Goal: Find specific page/section: Find specific page/section

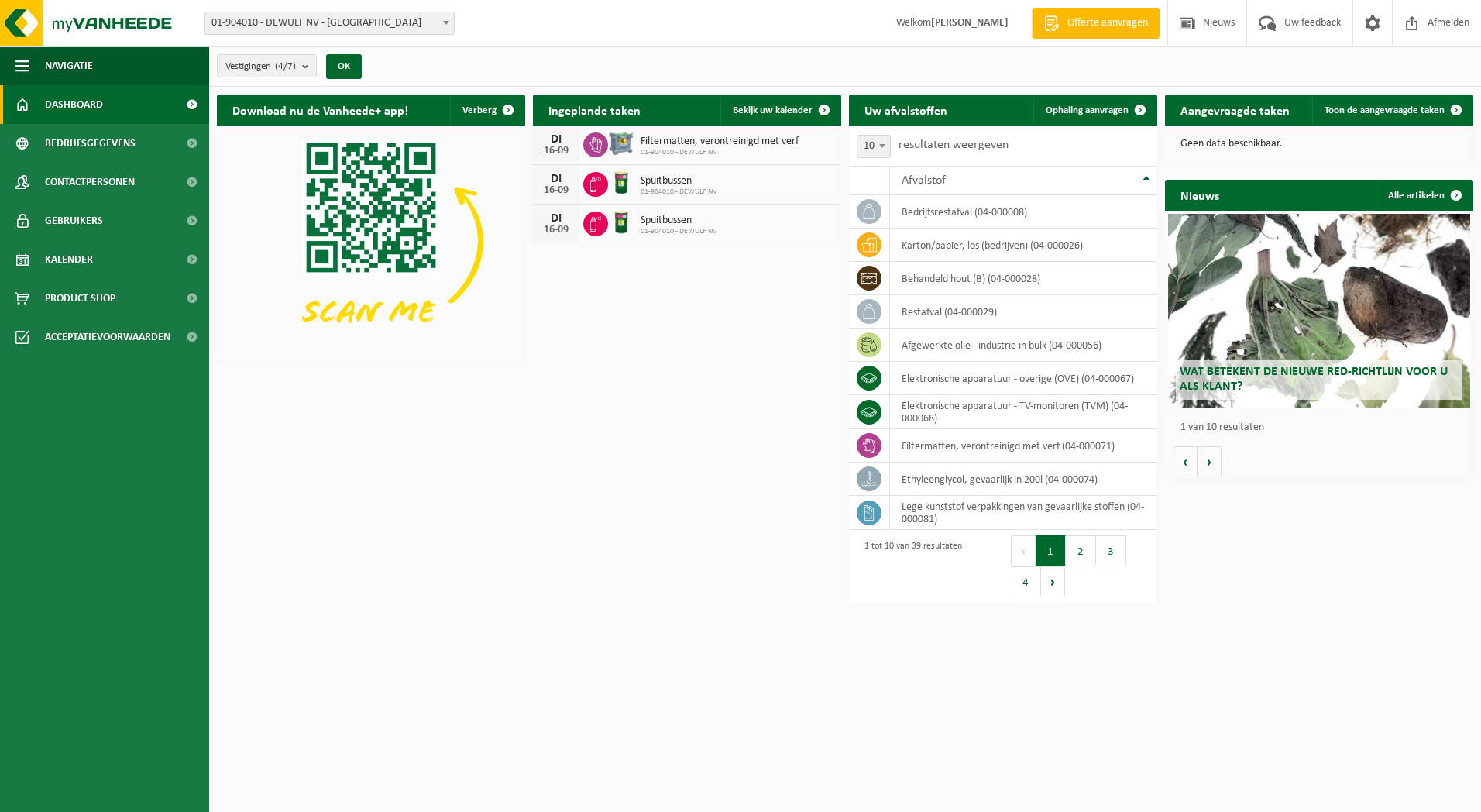
click at [443, 21] on b at bounding box center [446, 23] width 6 height 4
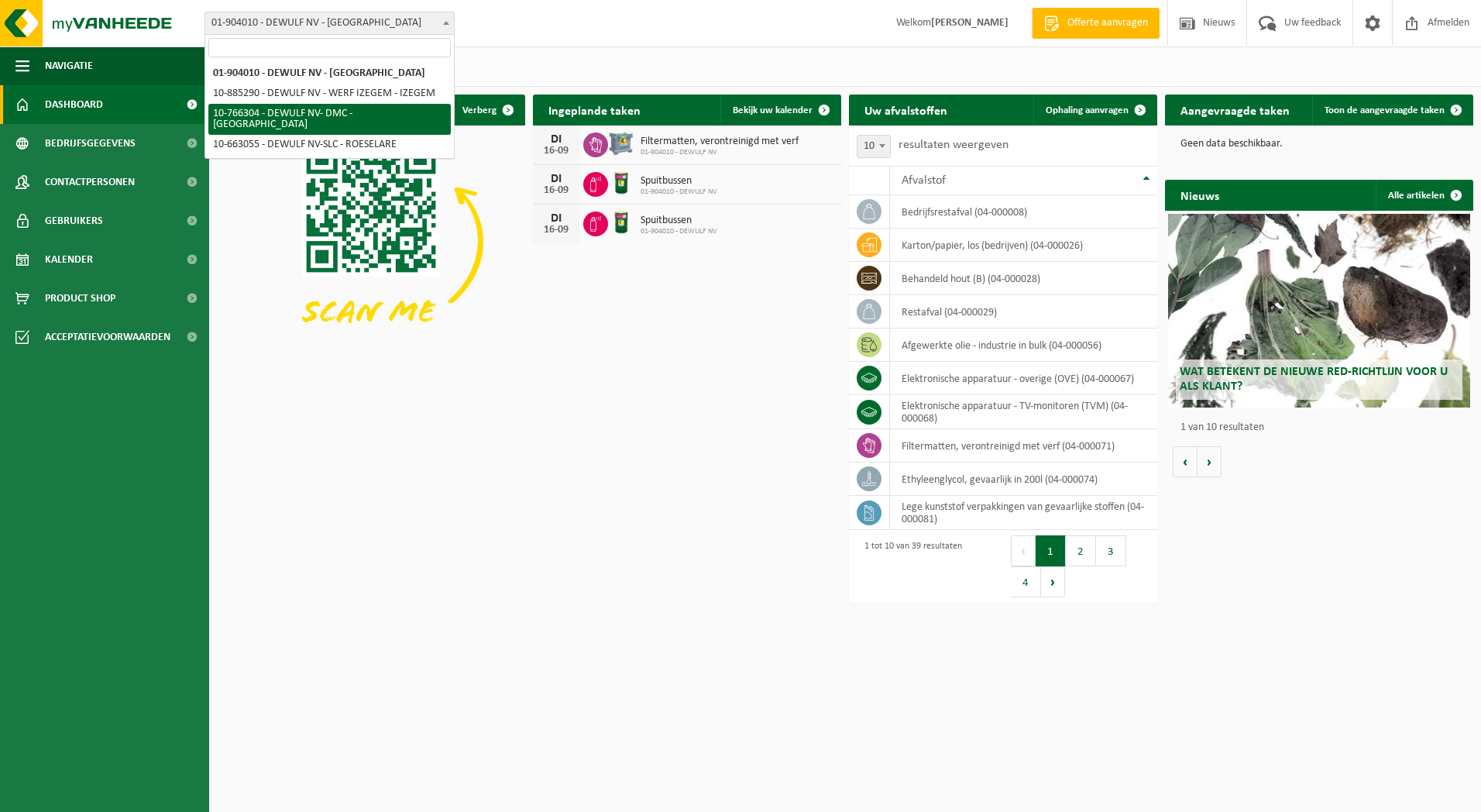
select select "13137"
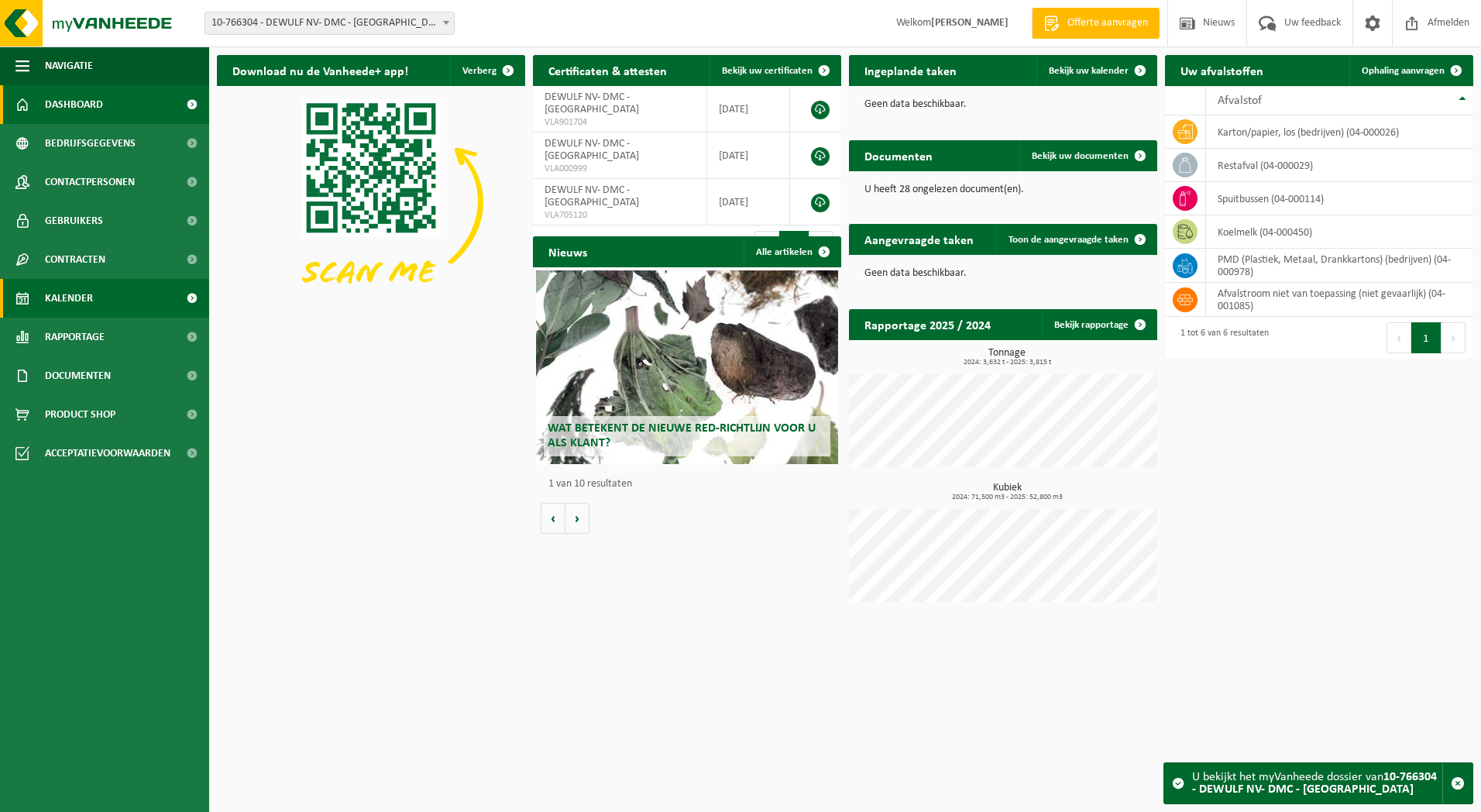
click at [94, 303] on link "Kalender" at bounding box center [104, 298] width 209 height 39
